Goal: Navigation & Orientation: Find specific page/section

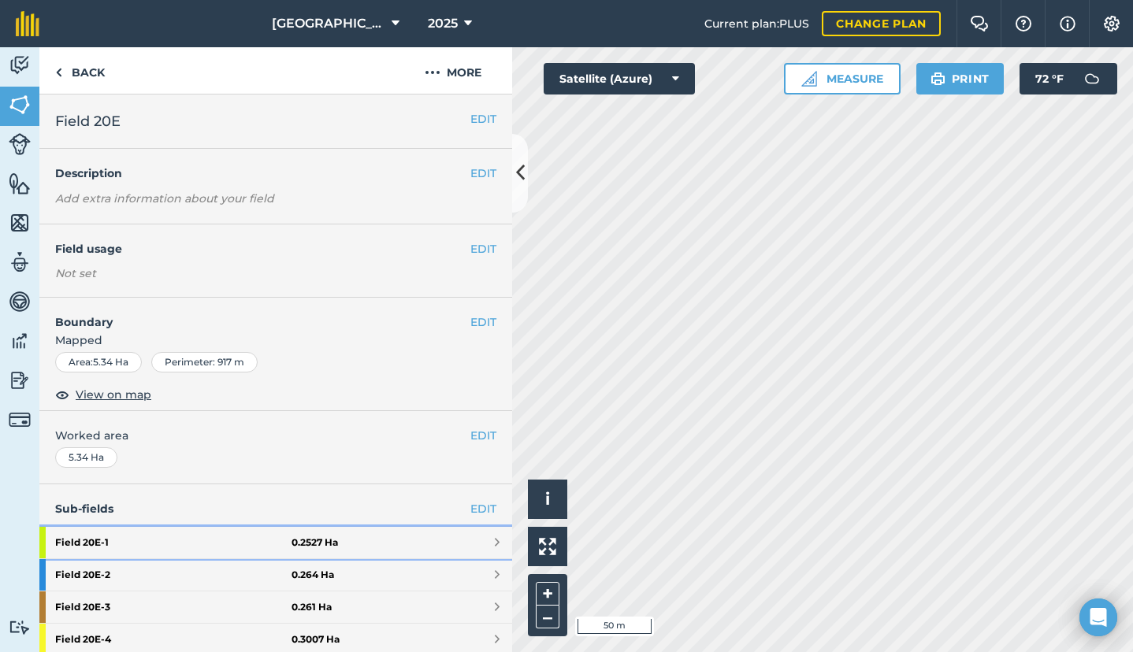
click at [495, 541] on span at bounding box center [497, 543] width 5 height 13
click at [488, 573] on link "Field 20E - 2 0.264 Ha" at bounding box center [275, 575] width 473 height 32
click at [495, 580] on span at bounding box center [497, 575] width 5 height 13
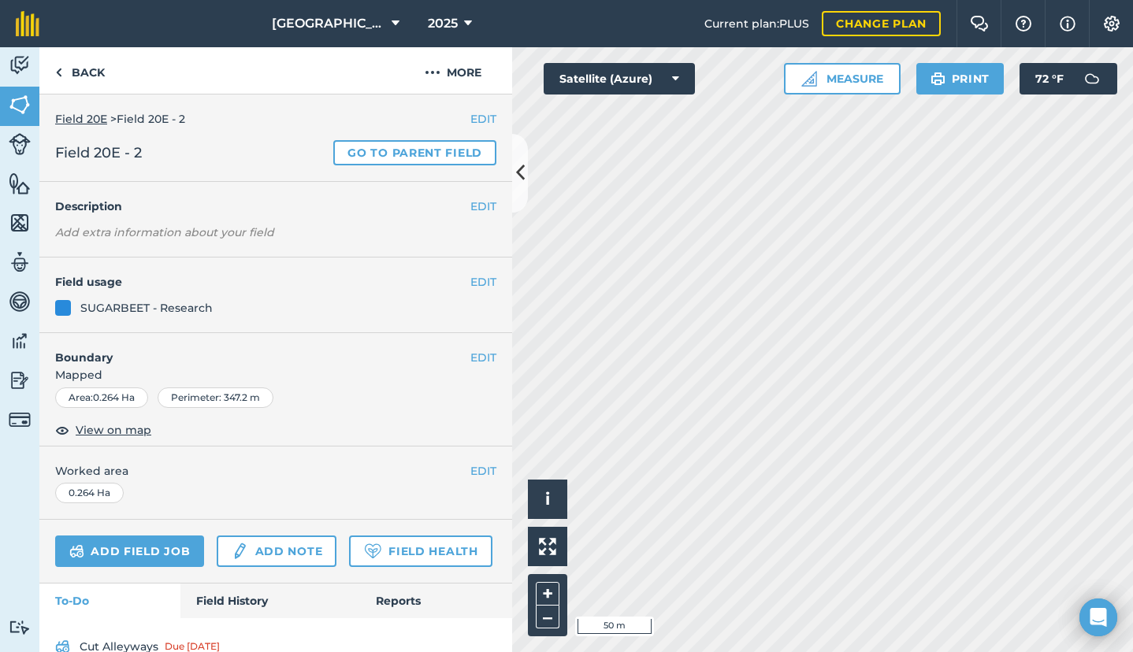
scroll to position [73, 0]
